Goal: Information Seeking & Learning: Learn about a topic

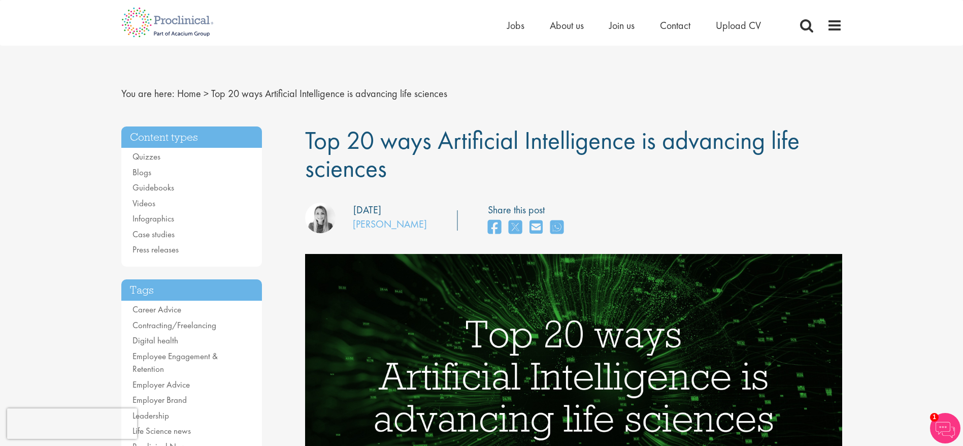
drag, startPoint x: 0, startPoint y: 0, endPoint x: 620, endPoint y: 74, distance: 624.0
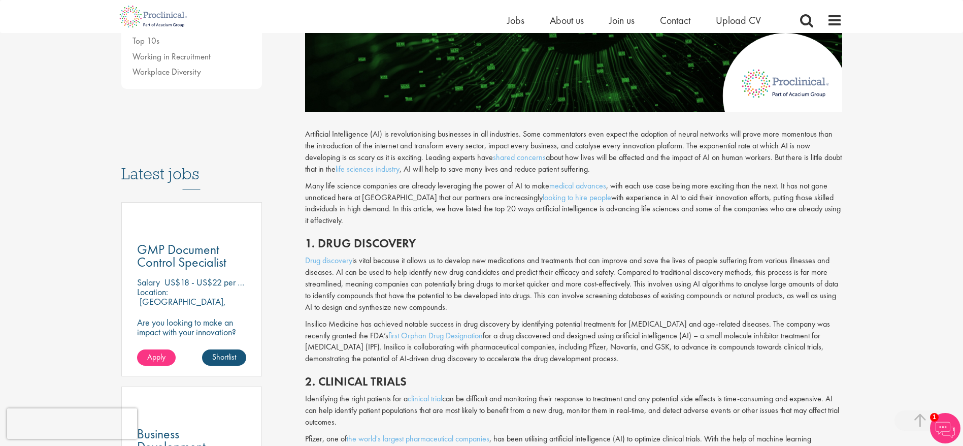
scroll to position [459, 0]
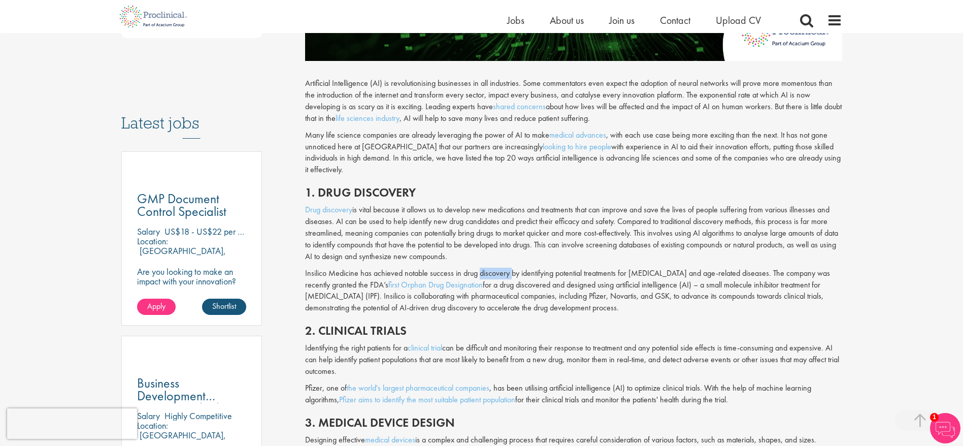
drag, startPoint x: 479, startPoint y: 262, endPoint x: 512, endPoint y: 262, distance: 33.5
click at [512, 268] on p "Insilico Medicine has achieved notable success in drug discovery by identifying…" at bounding box center [573, 291] width 537 height 46
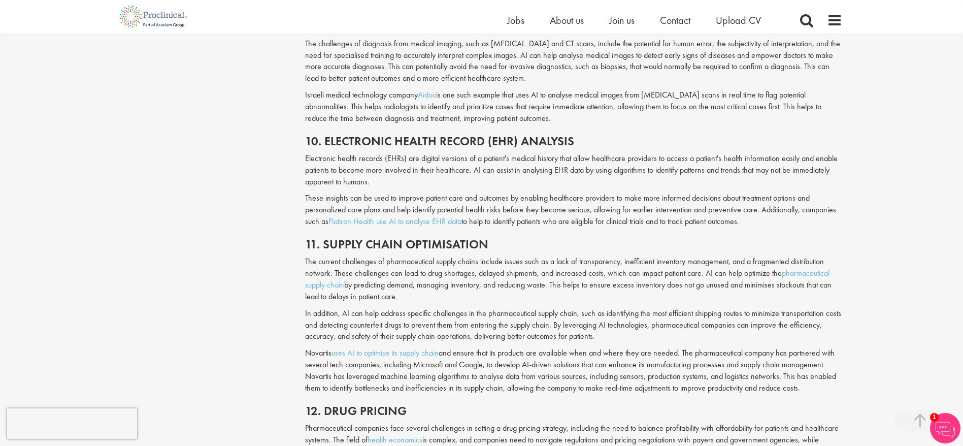
scroll to position [1562, 0]
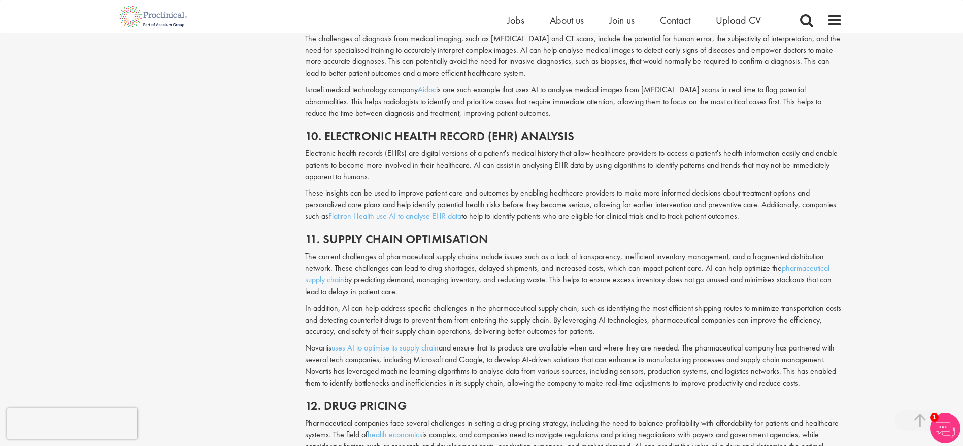
click at [489, 233] on h2 "11. Supply chain optimisation" at bounding box center [573, 239] width 537 height 13
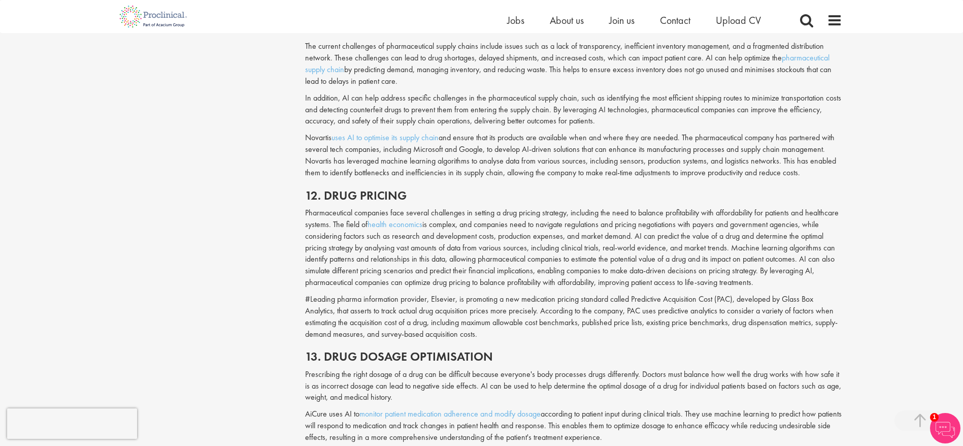
scroll to position [1777, 0]
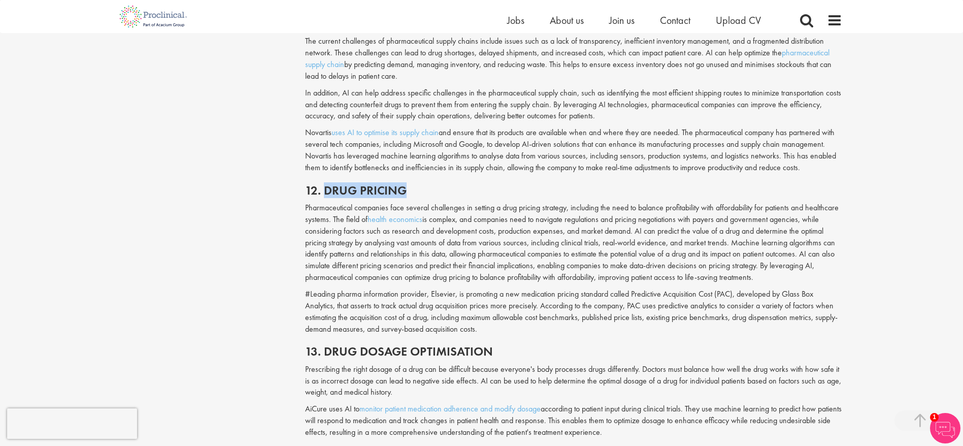
drag, startPoint x: 405, startPoint y: 178, endPoint x: 326, endPoint y: 177, distance: 79.2
click at [326, 184] on h2 "12. Drug pricing" at bounding box center [573, 190] width 537 height 13
copy h2 "Drug pricing"
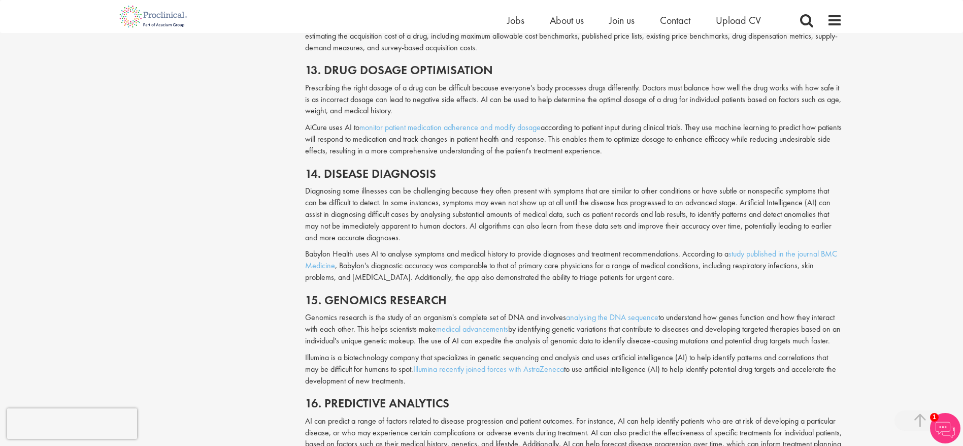
scroll to position [2048, 0]
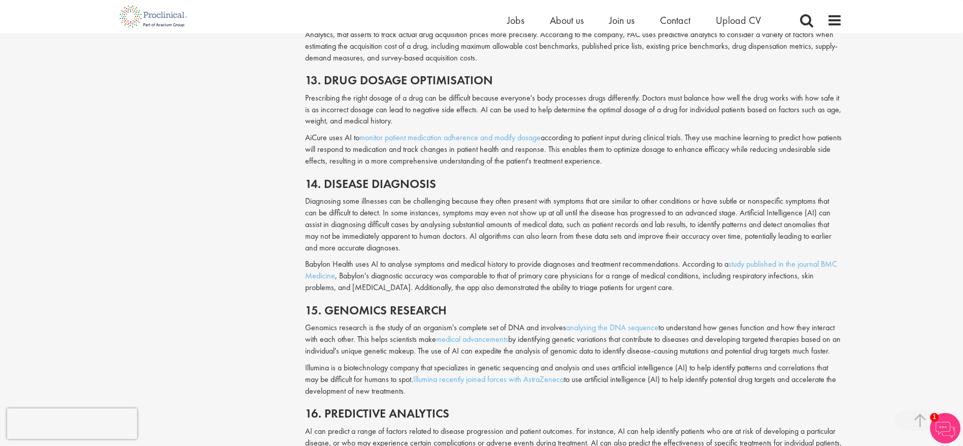
click at [642, 133] on div "You are here: Home > Top 20 ways Artificial Intelligence is advancing life scie…" at bounding box center [481, 35] width 963 height 4167
click at [642, 143] on div "You are here: Home > Top 20 ways Artificial Intelligence is advancing life scie…" at bounding box center [481, 35] width 963 height 4167
